Goal: Transaction & Acquisition: Purchase product/service

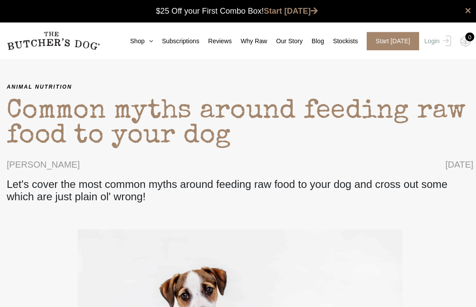
click at [343, 39] on link "Stockists" at bounding box center [338, 40] width 34 height 9
click at [135, 33] on nav "0 Shop Combo Boxes Treats" at bounding box center [238, 40] width 476 height 36
click at [136, 37] on link "Shop" at bounding box center [136, 40] width 32 height 9
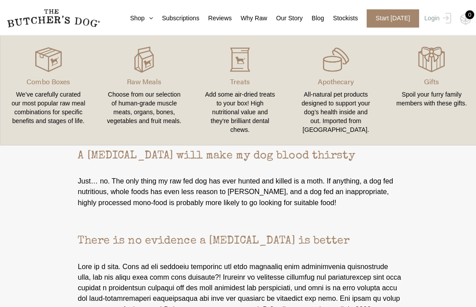
scroll to position [2075, 0]
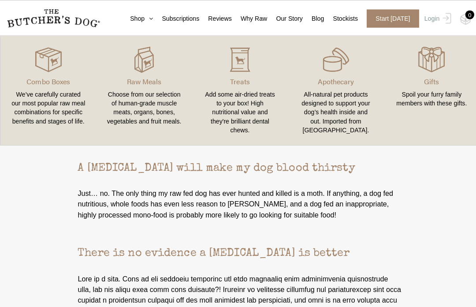
click at [133, 11] on nav "0 Shop Combo Boxes Treats" at bounding box center [238, 18] width 476 height 36
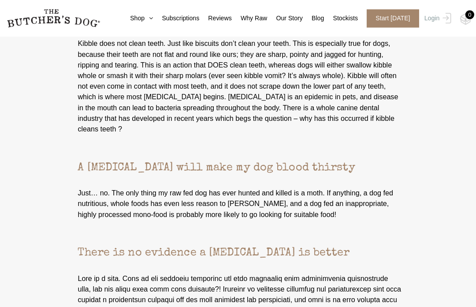
click at [136, 11] on nav "0 Shop Combo Boxes Treats" at bounding box center [238, 18] width 476 height 36
click at [133, 18] on link "Shop" at bounding box center [136, 18] width 32 height 9
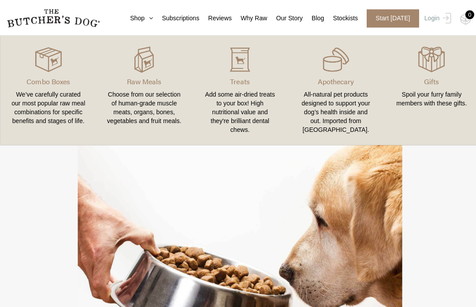
click at [470, 14] on div "0" at bounding box center [466, 14] width 9 height 9
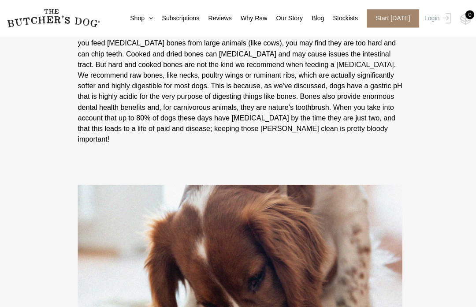
scroll to position [1102, 0]
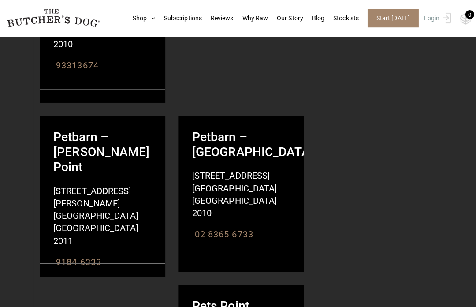
scroll to position [878, 0]
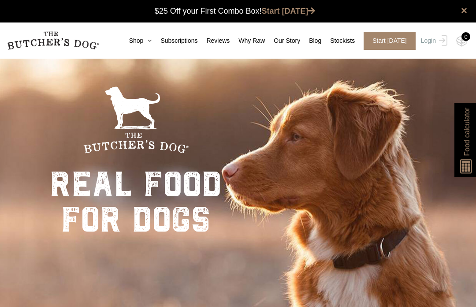
click at [135, 39] on link "Shop" at bounding box center [136, 40] width 32 height 9
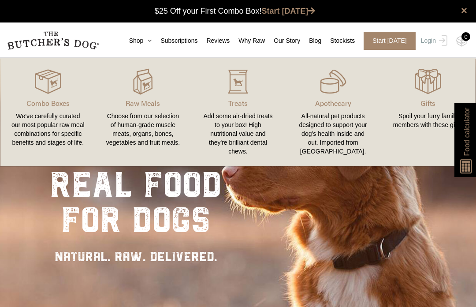
click at [131, 112] on div "Choose from our selection of human-grade muscle meats, organs, bones, vegetable…" at bounding box center [143, 129] width 74 height 35
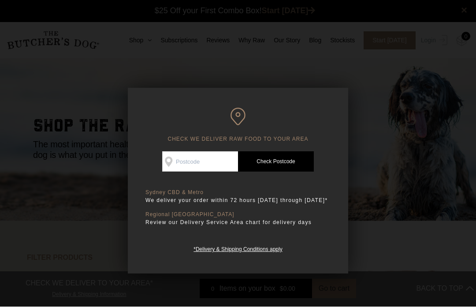
scroll to position [0, 0]
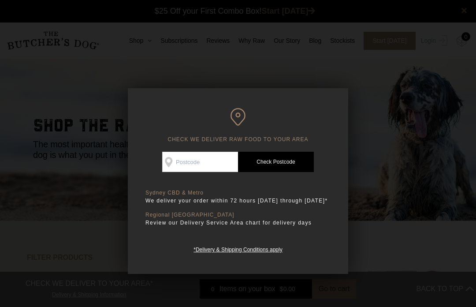
click at [196, 158] on input "Check Availability At" at bounding box center [200, 162] width 76 height 20
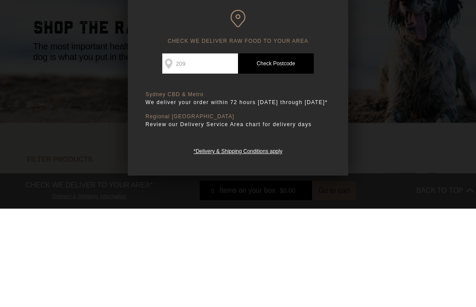
type input "2099"
click at [283, 152] on link "Check Postcode" at bounding box center [276, 162] width 76 height 20
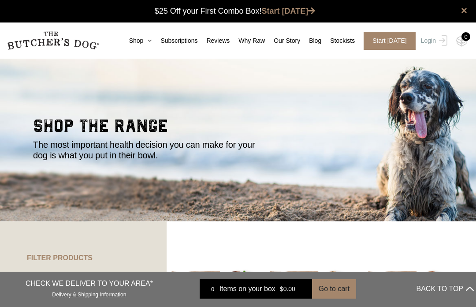
click at [132, 37] on link "Shop" at bounding box center [136, 40] width 32 height 9
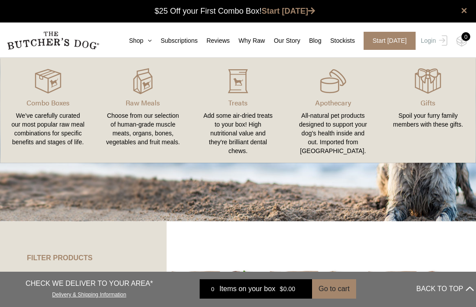
click at [137, 39] on link "Shop" at bounding box center [136, 40] width 32 height 9
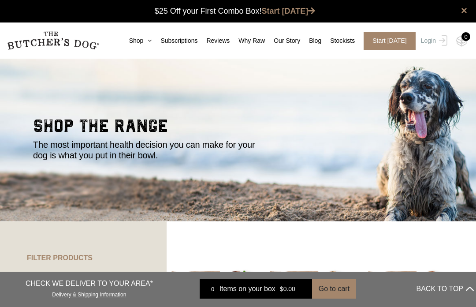
click at [132, 34] on nav "0 Shop Combo Boxes Treats" at bounding box center [238, 40] width 476 height 36
click at [469, 39] on div "0" at bounding box center [466, 36] width 9 height 9
click at [470, 36] on div "0" at bounding box center [466, 36] width 9 height 9
click at [0, 0] on img at bounding box center [0, 0] width 0 height 0
click at [6, 98] on section "shop the range The most important health decision you can make for your dog is …" at bounding box center [238, 139] width 476 height 163
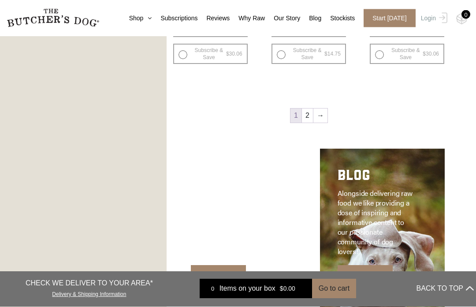
scroll to position [1129, 0]
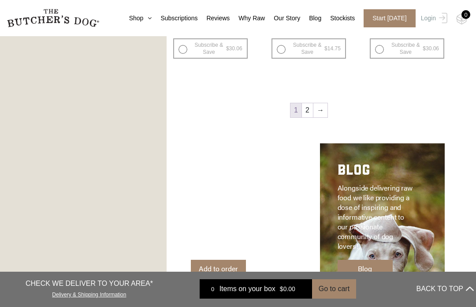
click at [307, 108] on link "2" at bounding box center [307, 110] width 11 height 14
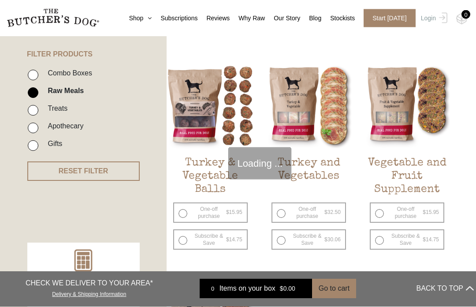
scroll to position [199, 0]
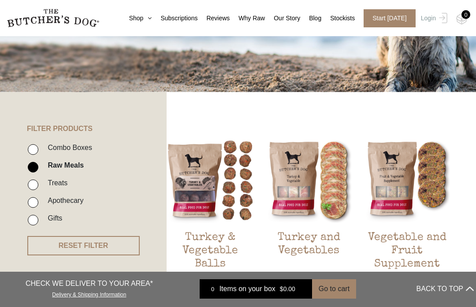
scroll to position [97, 0]
